Goal: Communication & Community: Answer question/provide support

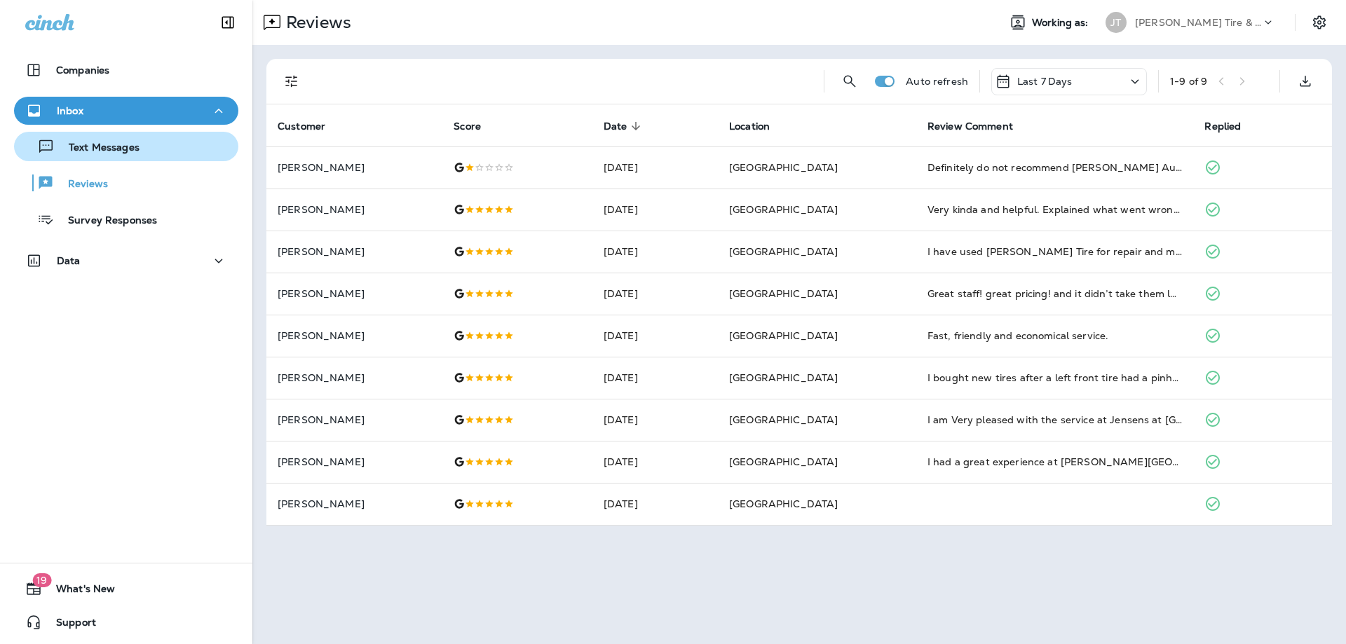
click at [138, 154] on p "Text Messages" at bounding box center [97, 148] width 85 height 13
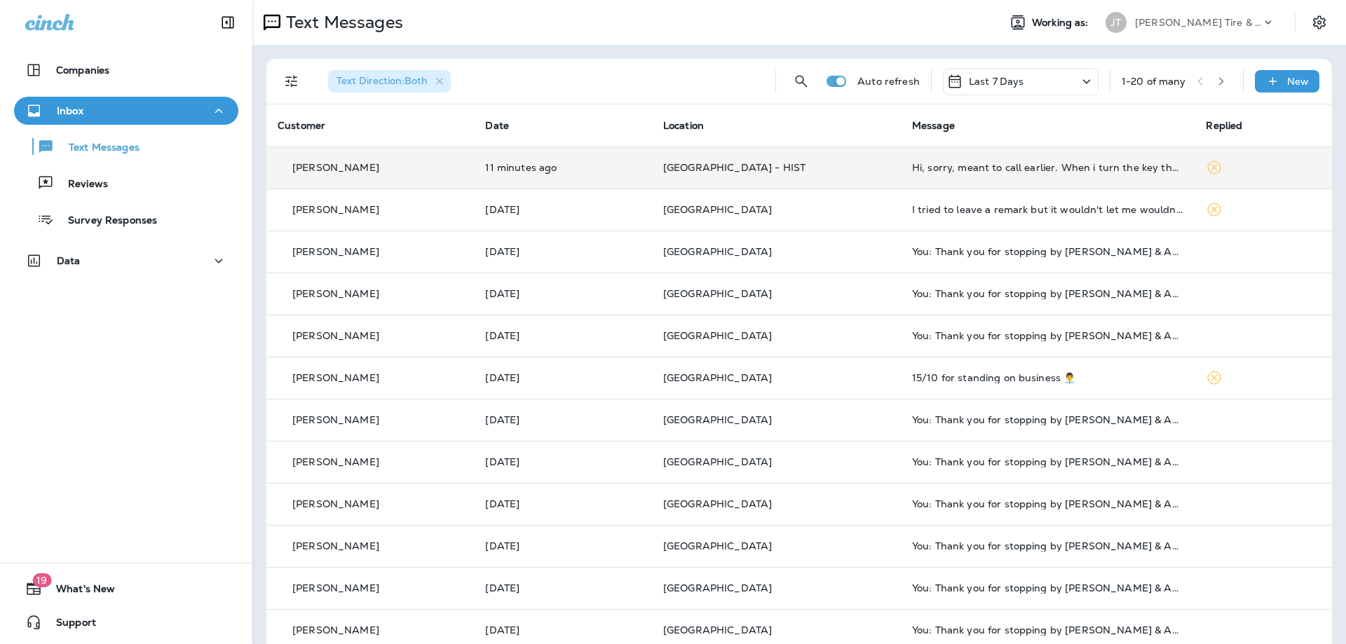
click at [592, 168] on p "11 minutes ago" at bounding box center [563, 167] width 156 height 11
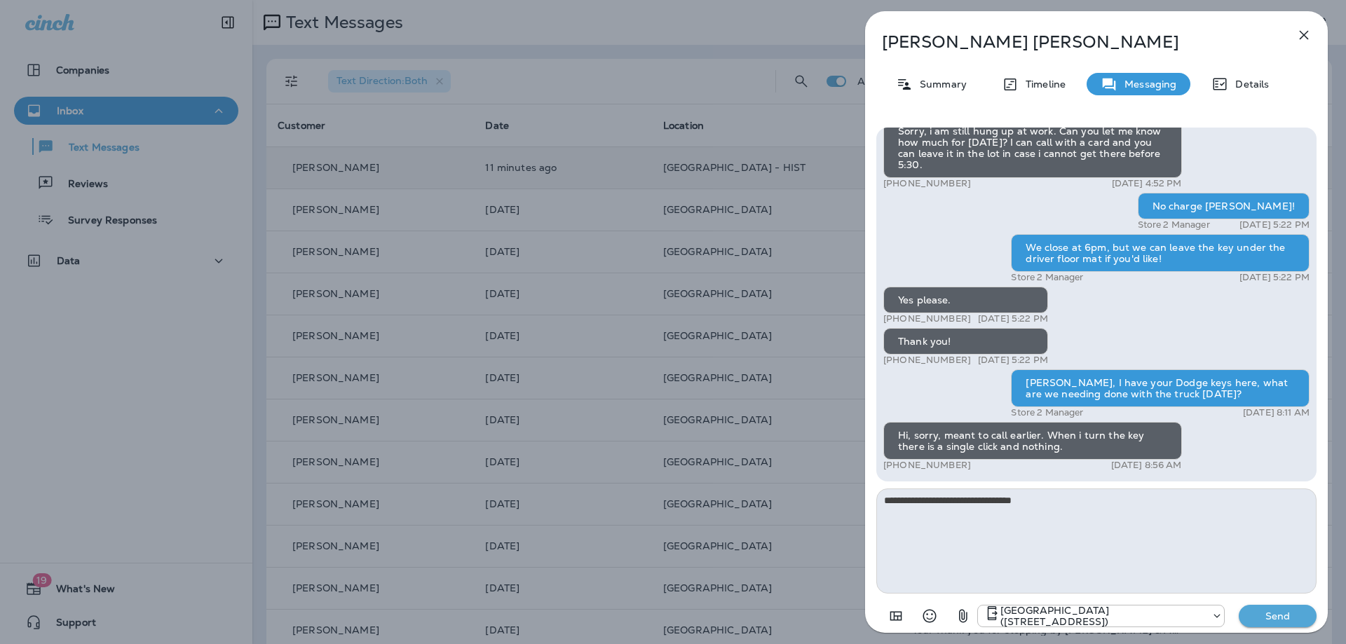
type textarea "**********"
click at [1258, 611] on p "Send" at bounding box center [1278, 616] width 59 height 13
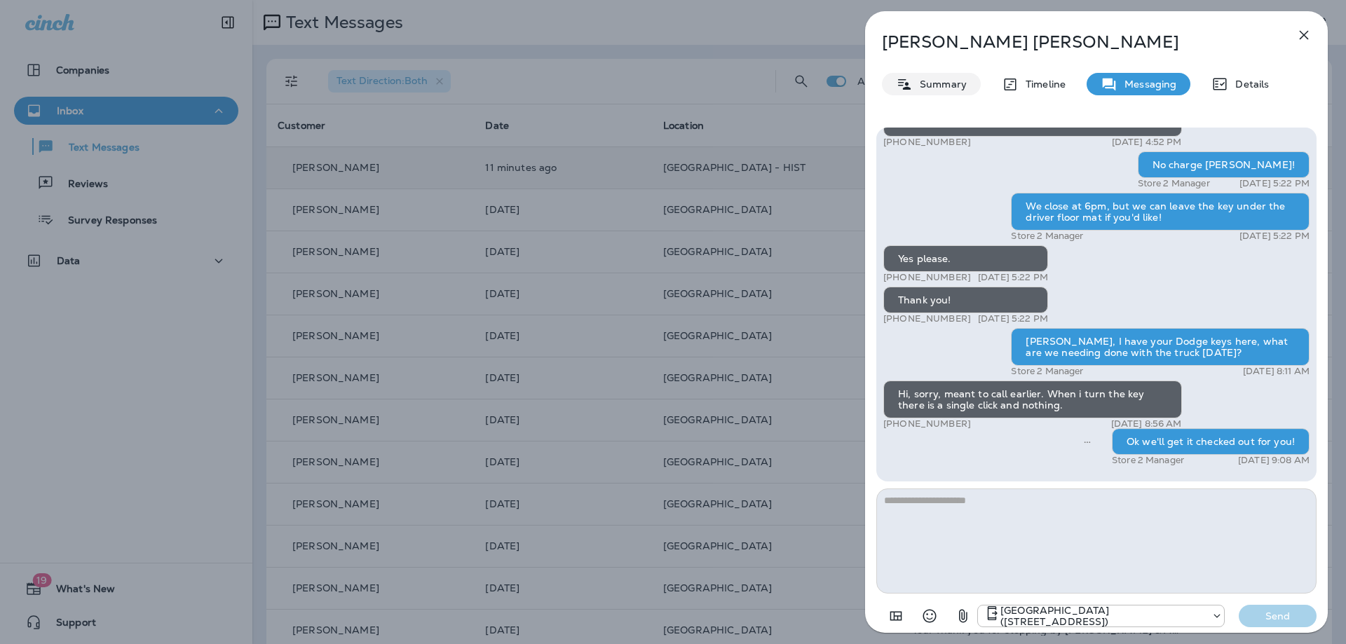
click at [940, 85] on p "Summary" at bounding box center [940, 84] width 54 height 11
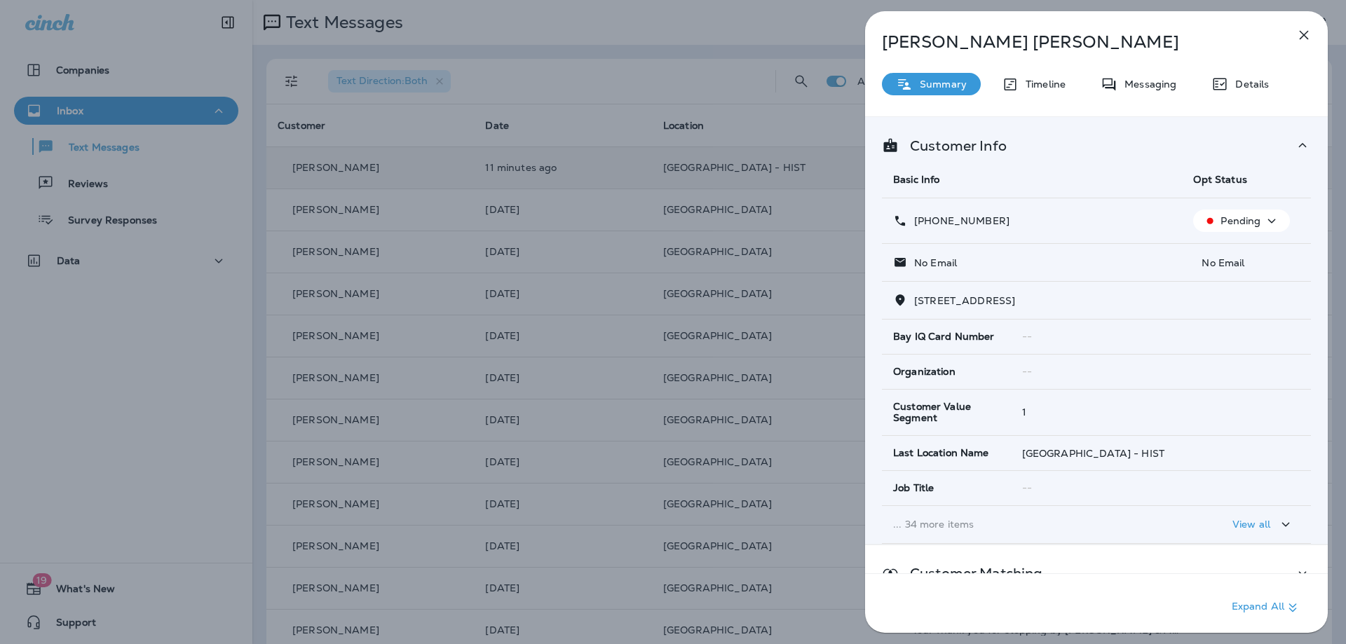
click at [1313, 32] on button "button" at bounding box center [1304, 35] width 28 height 28
